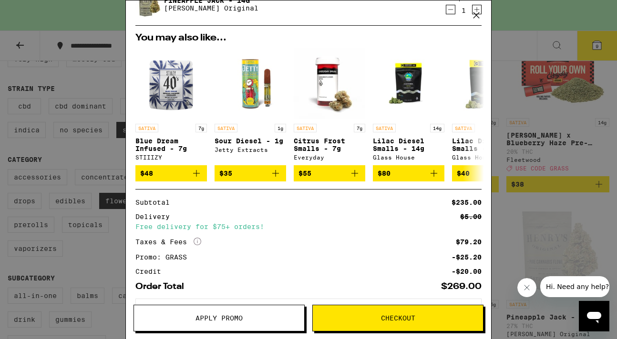
scroll to position [255, 0]
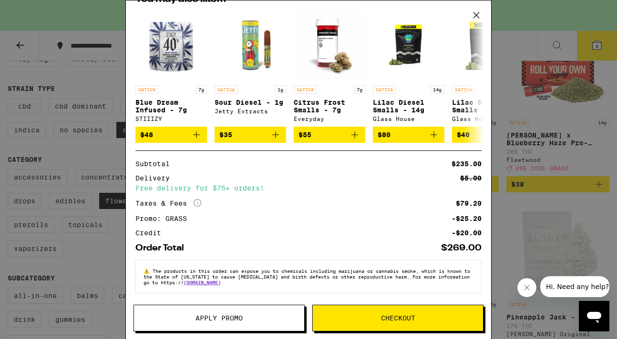
click at [370, 322] on button "Checkout" at bounding box center [397, 318] width 171 height 27
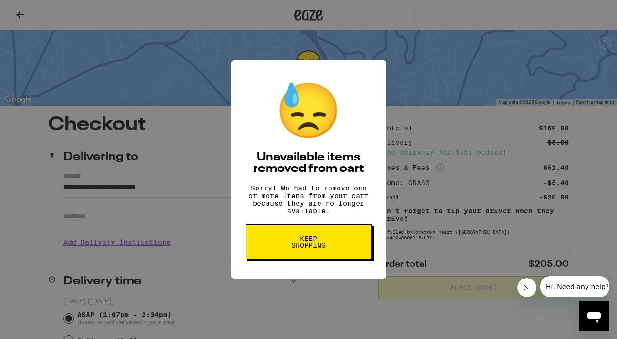
click at [315, 249] on span "Keep Shopping" at bounding box center [308, 241] width 49 height 13
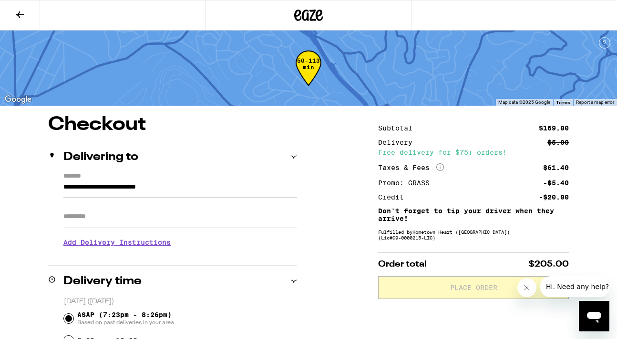
click at [21, 14] on icon at bounding box center [20, 14] width 8 height 7
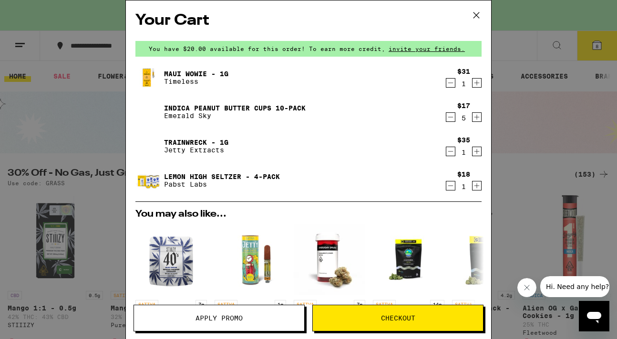
click at [476, 14] on icon at bounding box center [476, 15] width 14 height 14
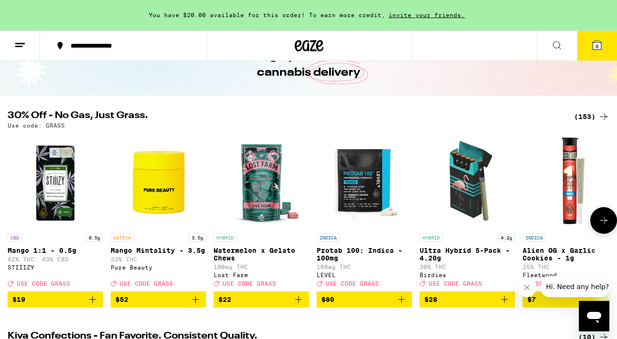
scroll to position [60, 0]
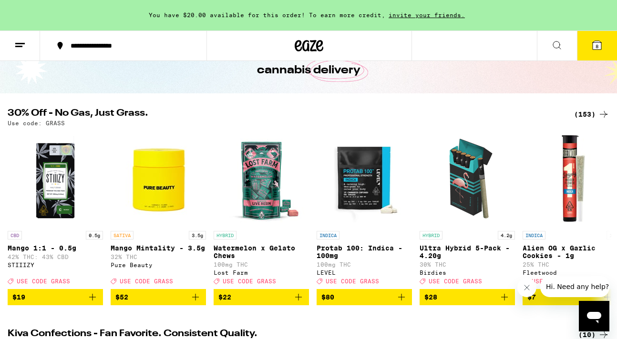
click at [597, 113] on div "(153)" at bounding box center [591, 114] width 35 height 11
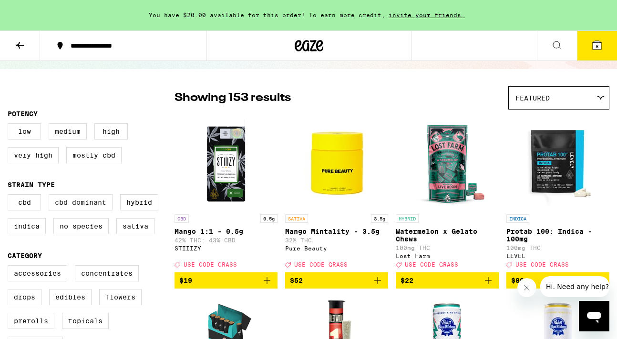
scroll to position [67, 0]
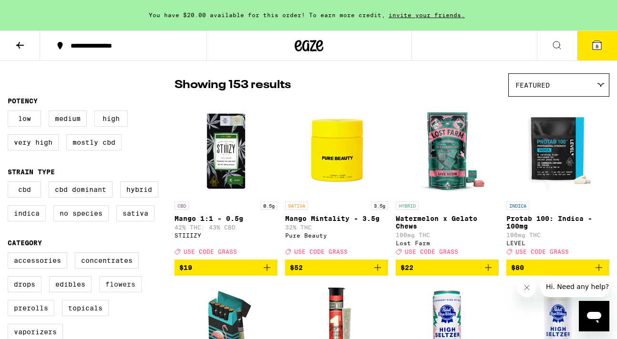
click at [125, 292] on label "Flowers" at bounding box center [120, 284] width 42 height 16
click at [10, 254] on input "Flowers" at bounding box center [10, 254] width 0 height 0
checkbox input "true"
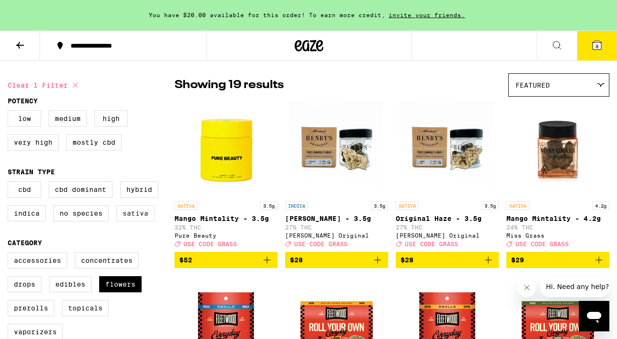
click at [140, 219] on label "Sativa" at bounding box center [135, 213] width 38 height 16
click at [10, 183] on input "Sativa" at bounding box center [10, 183] width 0 height 0
checkbox input "true"
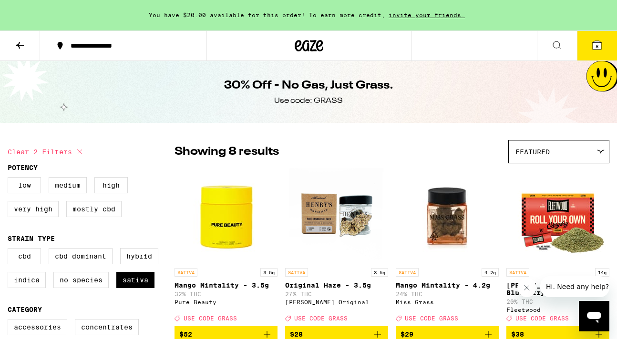
click at [21, 48] on icon at bounding box center [19, 45] width 11 height 11
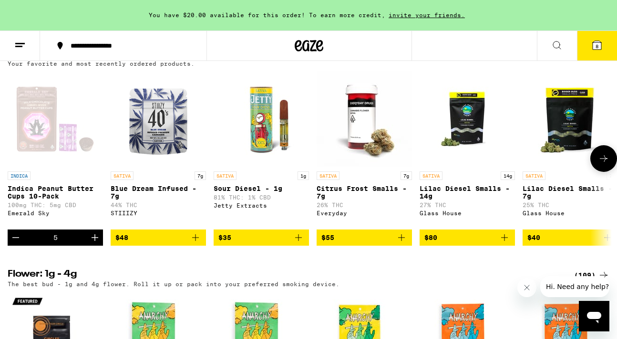
scroll to position [993, 0]
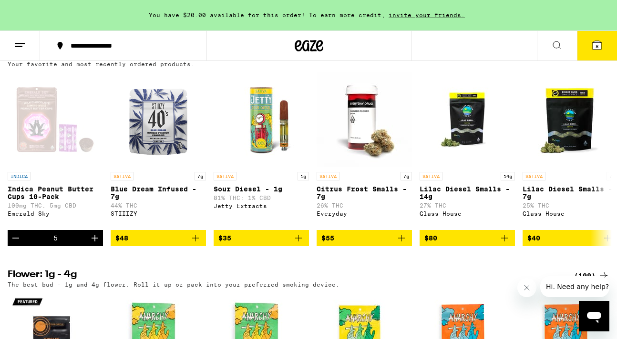
click at [590, 61] on div "(35)" at bounding box center [593, 55] width 31 height 11
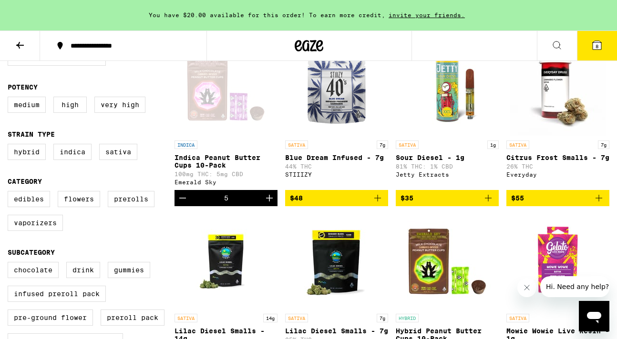
scroll to position [128, 0]
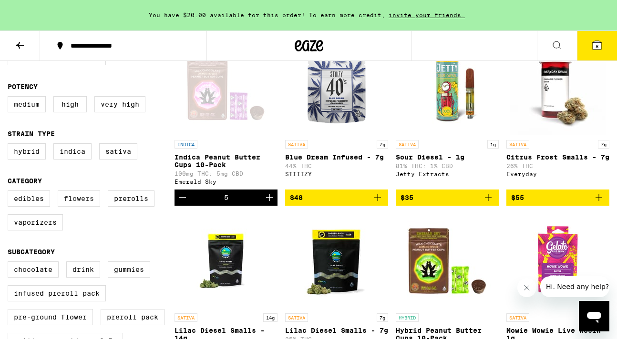
click at [76, 205] on label "Flowers" at bounding box center [79, 199] width 42 height 16
click at [10, 192] on input "Flowers" at bounding box center [10, 192] width 0 height 0
checkbox input "true"
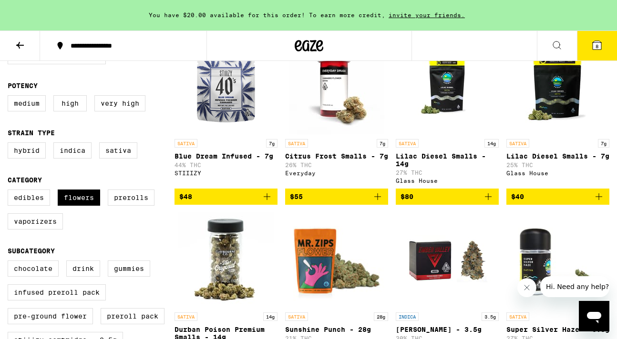
scroll to position [127, 0]
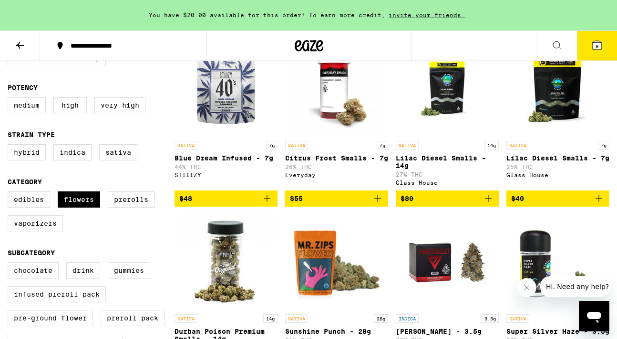
click at [448, 204] on span "$80" at bounding box center [446, 198] width 93 height 11
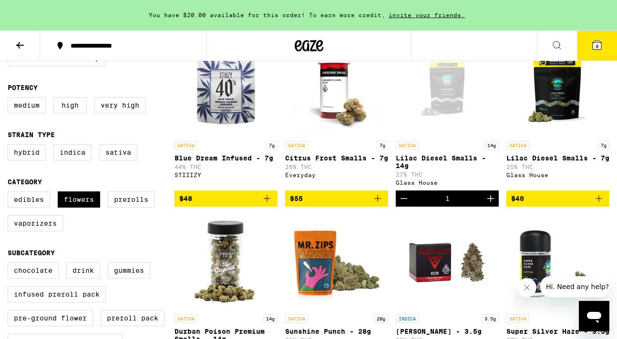
click at [596, 52] on button "9" at bounding box center [597, 46] width 40 height 30
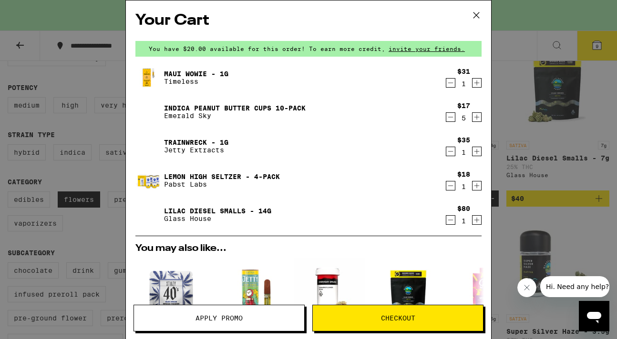
click at [449, 222] on icon "Decrement" at bounding box center [450, 219] width 9 height 11
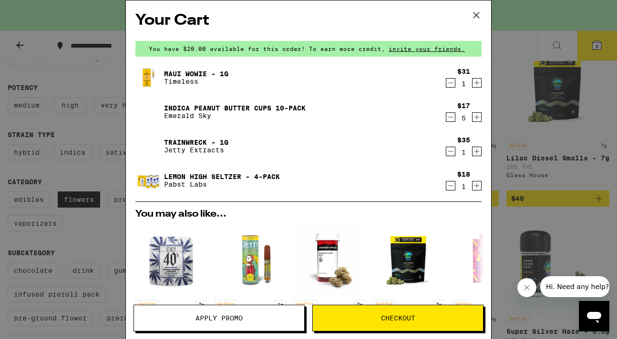
click at [476, 14] on icon at bounding box center [476, 15] width 14 height 14
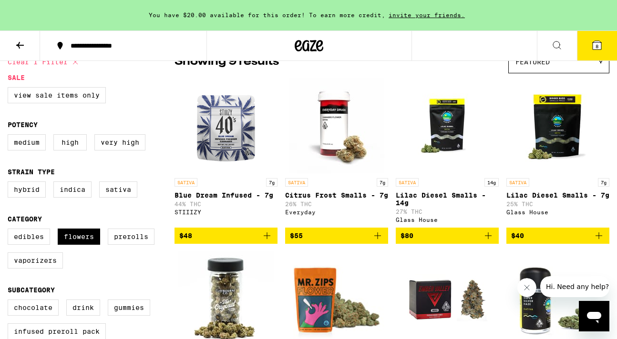
scroll to position [95, 0]
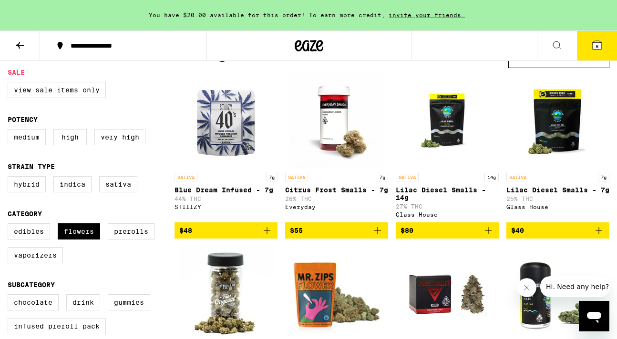
click at [361, 235] on span "$55" at bounding box center [336, 230] width 93 height 11
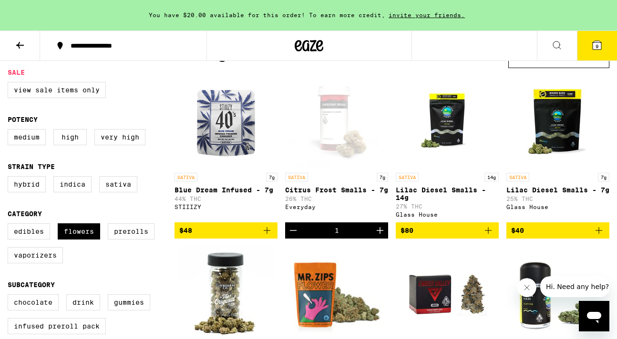
click at [599, 50] on icon at bounding box center [596, 45] width 11 height 11
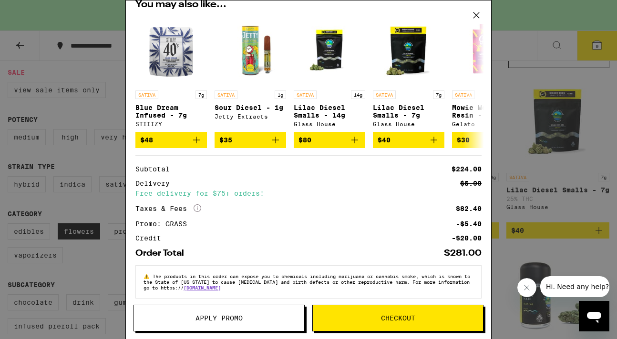
scroll to position [245, 0]
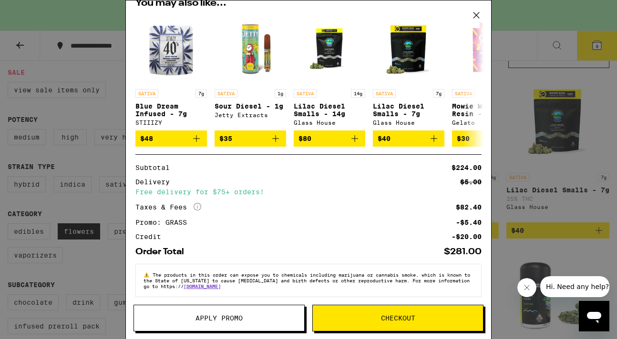
click at [397, 319] on span "Checkout" at bounding box center [398, 318] width 34 height 7
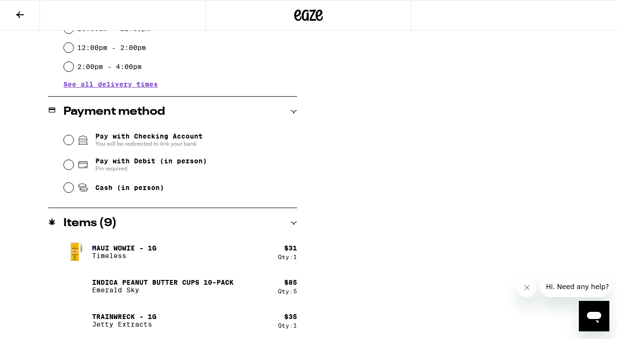
scroll to position [350, 0]
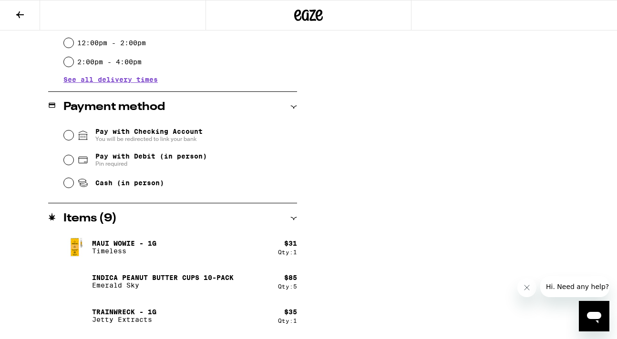
click at [131, 159] on span "Pay with Debit (in person)" at bounding box center [150, 156] width 111 height 8
click at [73, 159] on input "Pay with Debit (in person) Pin required" at bounding box center [69, 160] width 10 height 10
radio input "true"
